Goal: Check status: Check status

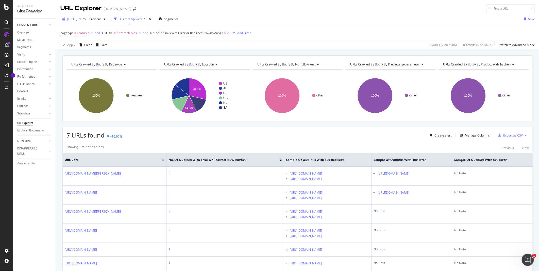
click at [81, 18] on icon "button" at bounding box center [80, 19] width 2 height 3
click at [92, 37] on div "[DATE]" at bounding box center [81, 37] width 27 height 5
